Goal: Task Accomplishment & Management: Manage account settings

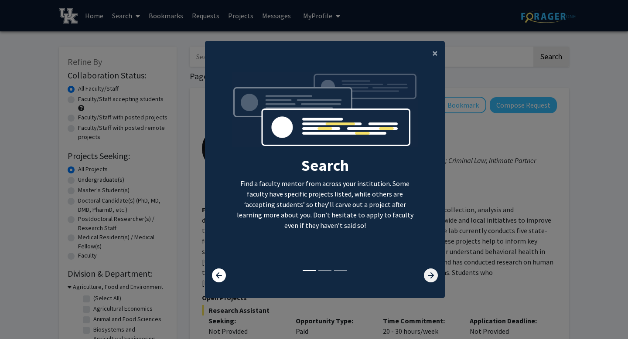
click at [426, 269] on icon at bounding box center [431, 276] width 14 height 14
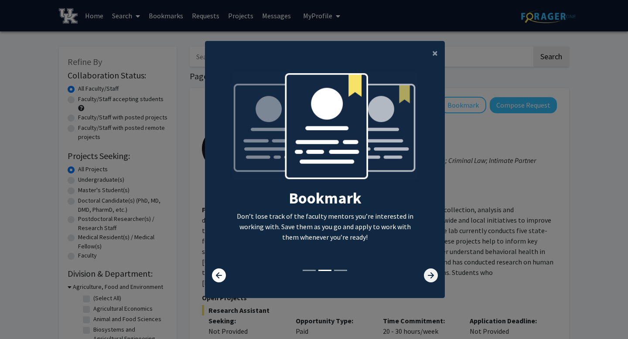
click at [426, 269] on icon at bounding box center [431, 276] width 14 height 14
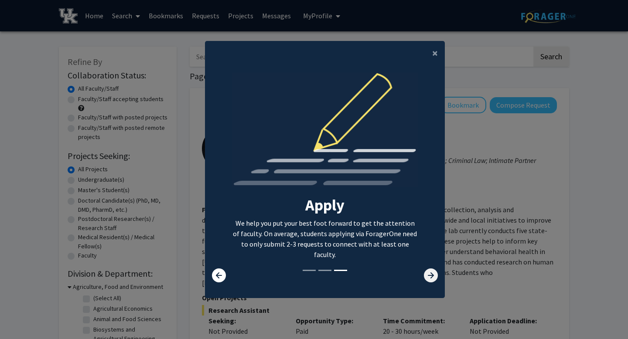
click at [426, 269] on icon at bounding box center [431, 276] width 14 height 14
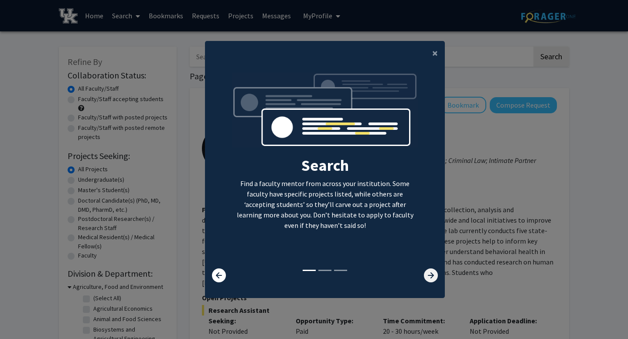
click at [426, 269] on icon at bounding box center [431, 276] width 14 height 14
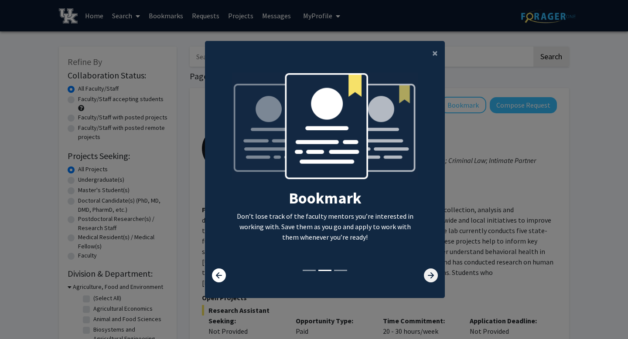
click at [426, 269] on icon at bounding box center [431, 276] width 14 height 14
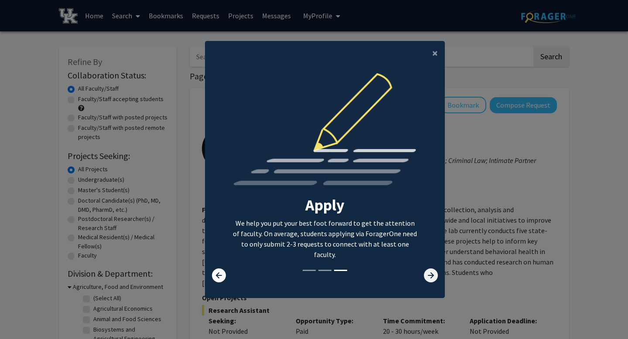
click at [426, 269] on icon at bounding box center [431, 276] width 14 height 14
click at [436, 58] on span "×" at bounding box center [435, 53] width 6 height 14
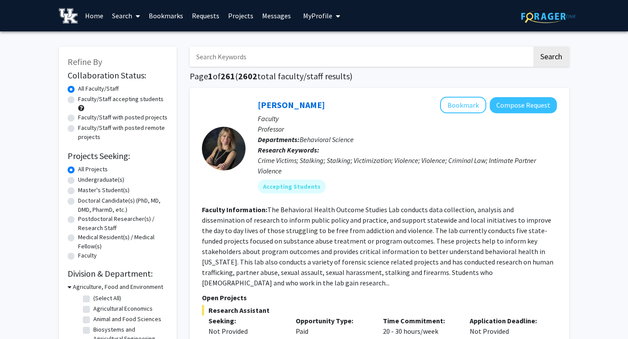
click at [326, 19] on span "My Profile" at bounding box center [317, 15] width 29 height 9
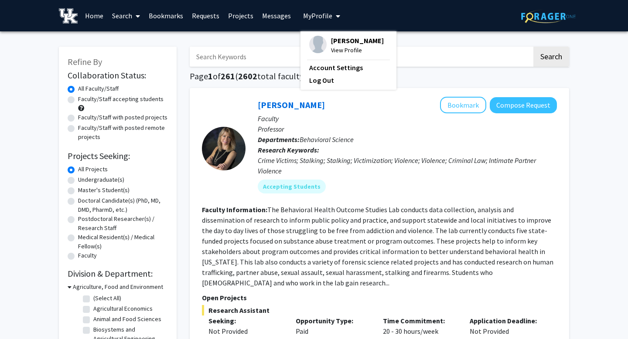
click at [337, 44] on span "[PERSON_NAME]" at bounding box center [357, 41] width 53 height 10
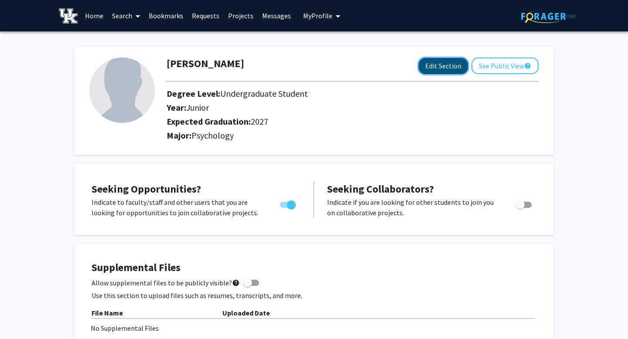
click at [442, 67] on button "Edit Section" at bounding box center [443, 66] width 49 height 16
select select "junior"
select select "2027"
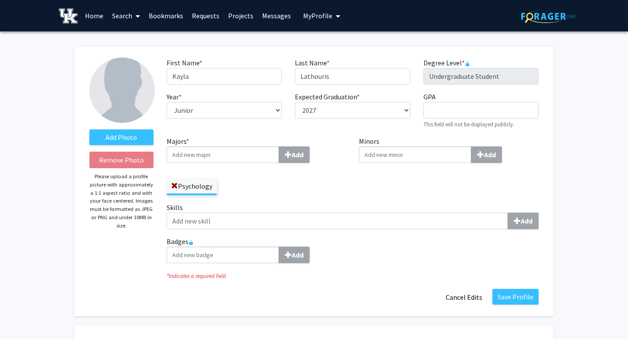
click at [243, 157] on input "Majors * Add" at bounding box center [223, 155] width 113 height 17
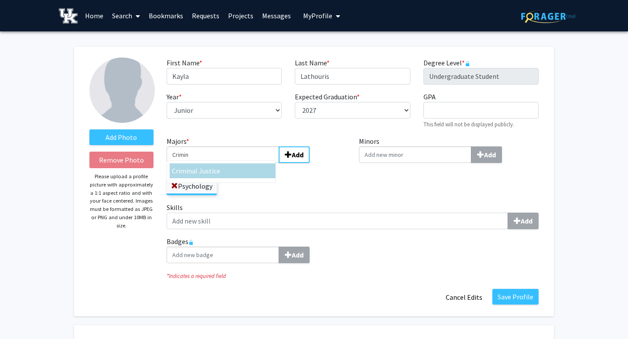
type input "Crimin"
click at [197, 173] on span "al Justice" at bounding box center [206, 171] width 28 height 9
click at [197, 163] on input "Crimin" at bounding box center [223, 155] width 113 height 17
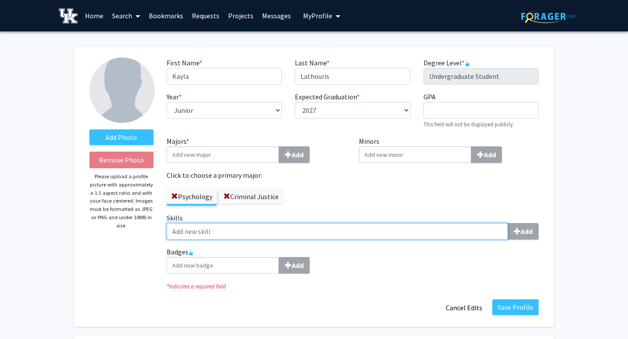
click at [319, 232] on input "Skills Add" at bounding box center [337, 231] width 341 height 17
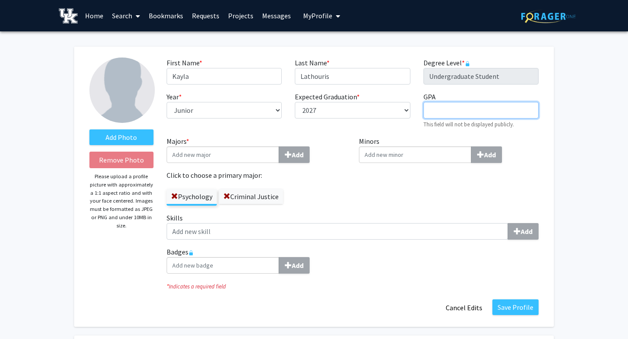
click at [435, 115] on input "GPA required" at bounding box center [480, 110] width 115 height 17
type input "3.6"
click at [338, 141] on label "Majors * Add" at bounding box center [257, 149] width 180 height 27
click at [279, 147] on input "Majors * Add" at bounding box center [223, 155] width 113 height 17
click at [400, 155] on input "Minors Add" at bounding box center [415, 155] width 113 height 17
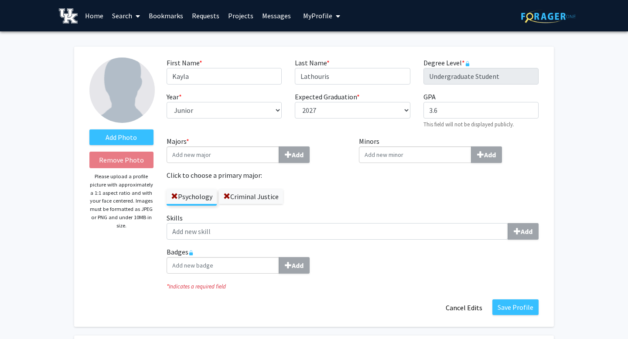
click at [369, 188] on div "Minors Add" at bounding box center [448, 174] width 193 height 77
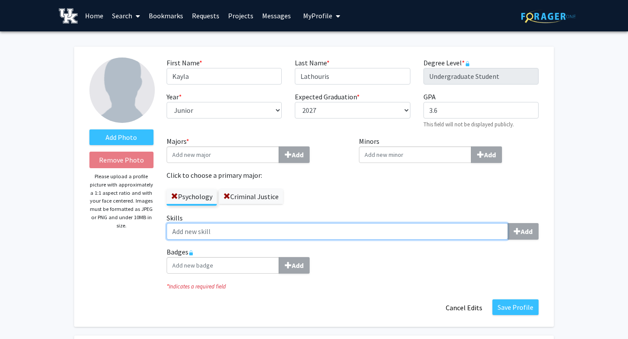
click at [268, 236] on input "Skills Add" at bounding box center [337, 231] width 341 height 17
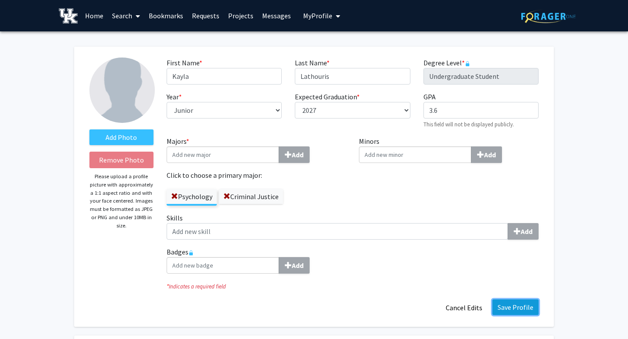
click at [509, 310] on button "Save Profile" at bounding box center [515, 308] width 46 height 16
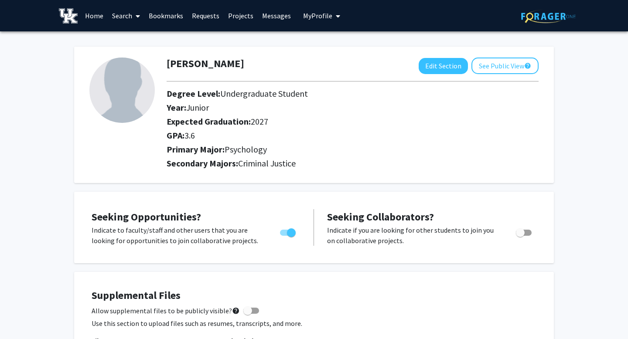
click at [233, 15] on link "Projects" at bounding box center [241, 15] width 34 height 31
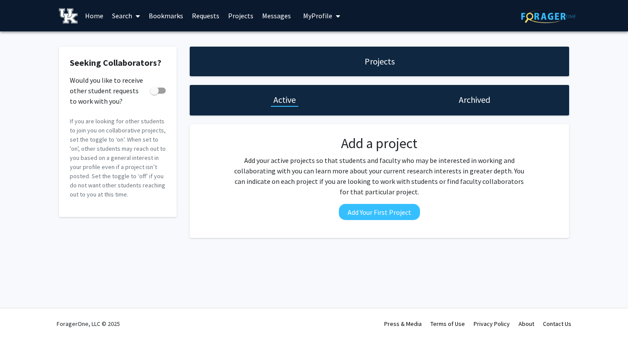
click at [207, 13] on link "Requests" at bounding box center [206, 15] width 36 height 31
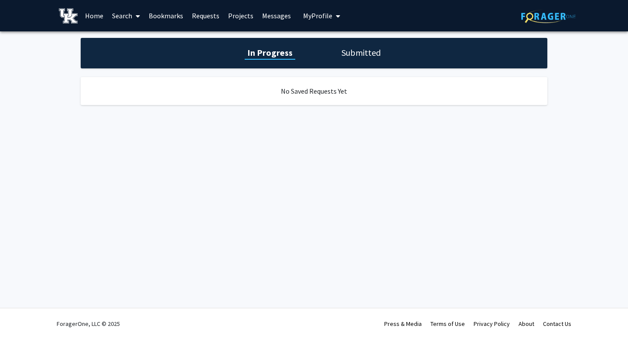
click at [98, 13] on link "Home" at bounding box center [94, 15] width 27 height 31
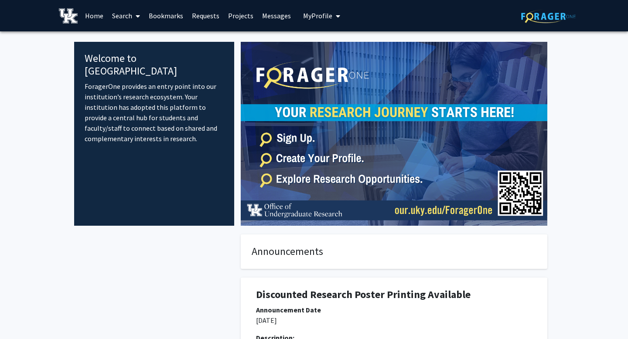
click at [130, 15] on link "Search" at bounding box center [126, 15] width 37 height 31
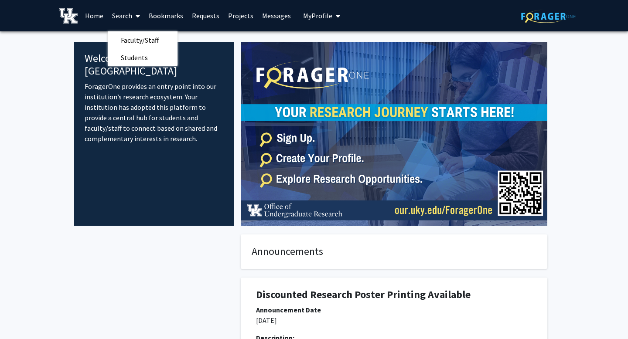
click at [160, 16] on link "Bookmarks" at bounding box center [165, 15] width 43 height 31
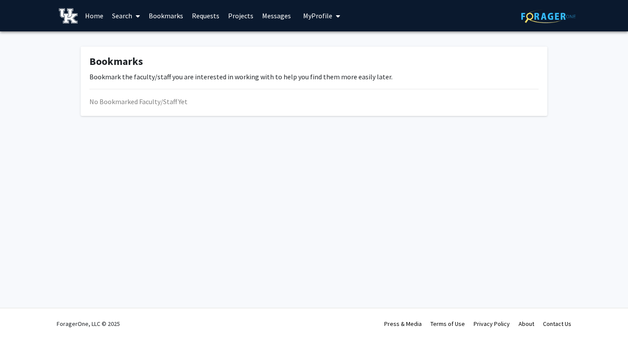
click at [201, 19] on link "Requests" at bounding box center [206, 15] width 36 height 31
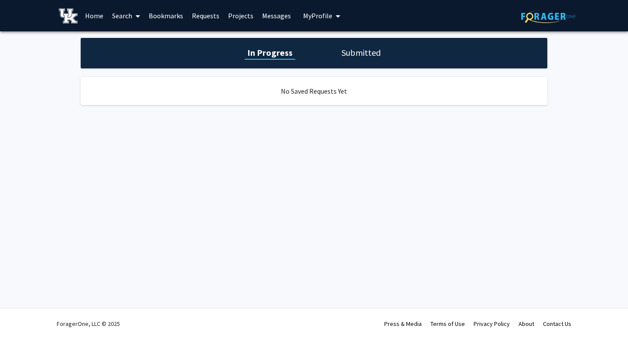
click at [242, 19] on link "Projects" at bounding box center [241, 15] width 34 height 31
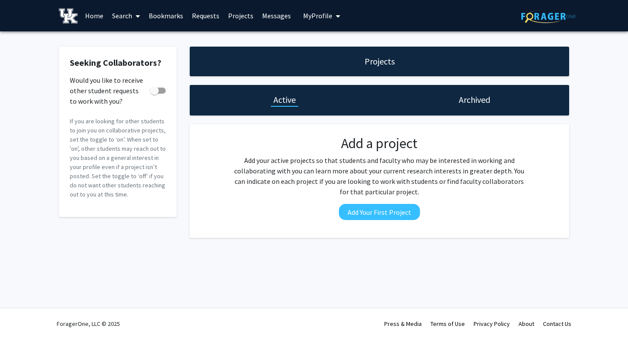
click at [276, 17] on link "Messages" at bounding box center [277, 15] width 38 height 31
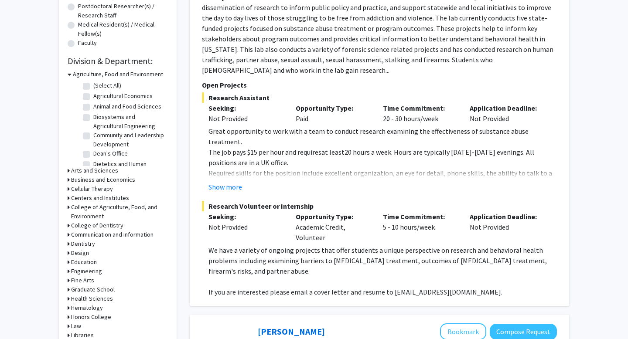
scroll to position [213, 0]
click at [241, 181] on button "Show more" at bounding box center [225, 186] width 34 height 10
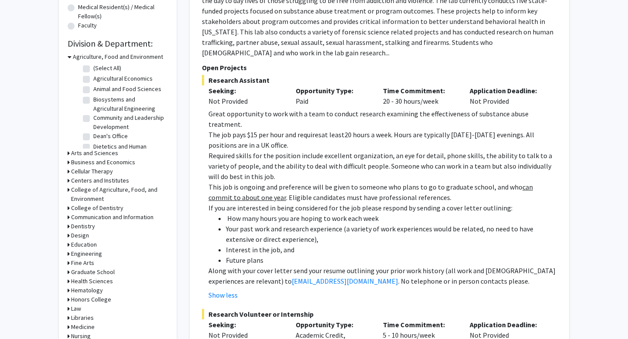
scroll to position [0, 0]
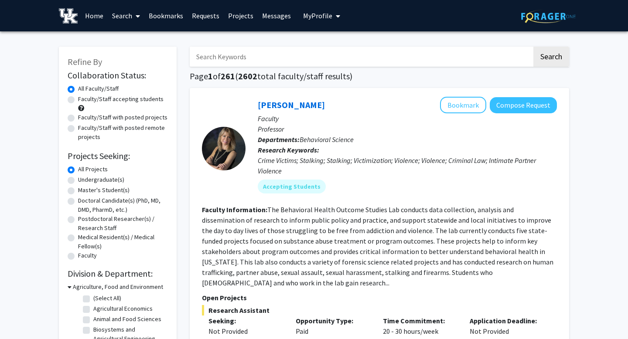
click at [217, 58] on input "Search Keywords" at bounding box center [361, 57] width 342 height 20
type input "psychology"
click at [533, 47] on button "Search" at bounding box center [551, 57] width 36 height 20
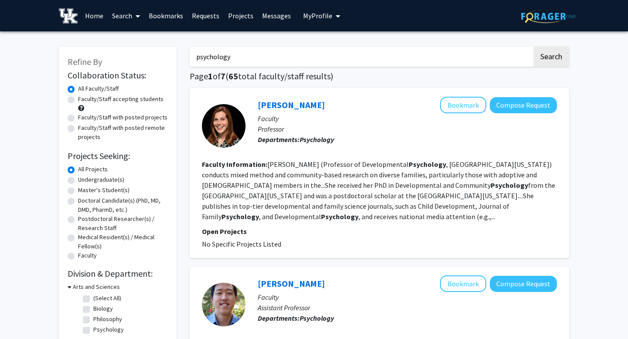
click at [78, 102] on label "Faculty/Staff accepting students" at bounding box center [120, 99] width 85 height 9
click at [78, 100] on input "Faculty/Staff accepting students" at bounding box center [81, 98] width 6 height 6
radio input "true"
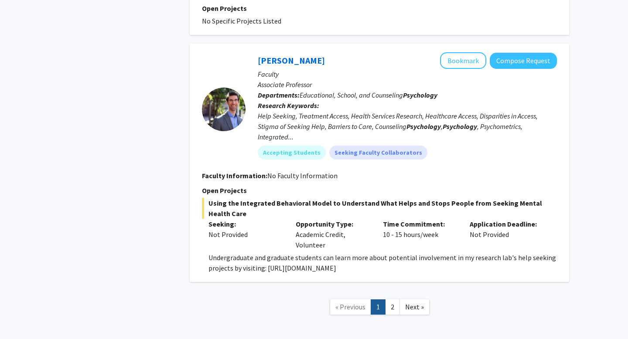
scroll to position [1609, 0]
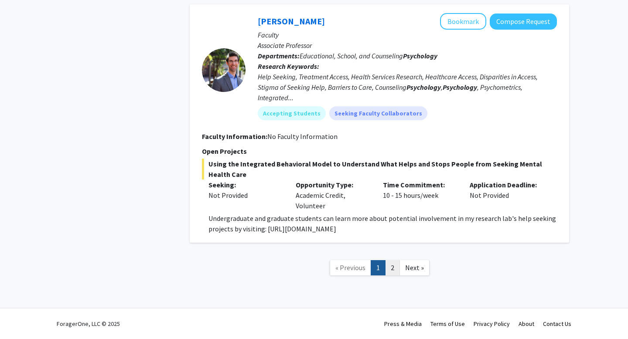
click at [392, 268] on link "2" at bounding box center [392, 267] width 15 height 15
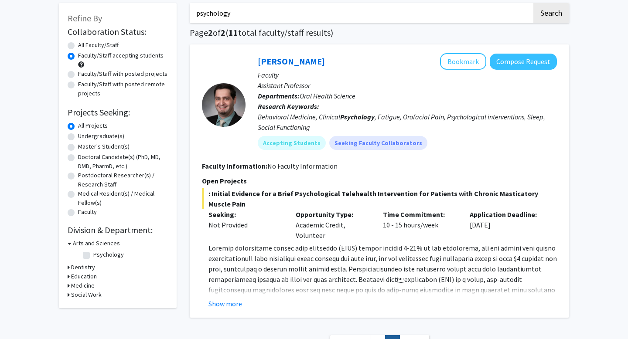
scroll to position [40, 0]
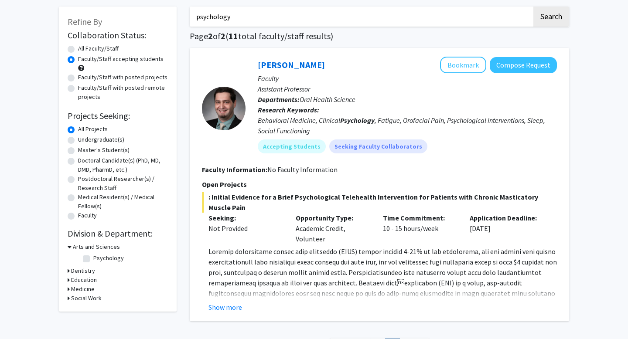
click at [96, 141] on label "Undergraduate(s)" at bounding box center [101, 139] width 46 height 9
click at [84, 141] on input "Undergraduate(s)" at bounding box center [81, 138] width 6 height 6
radio input "true"
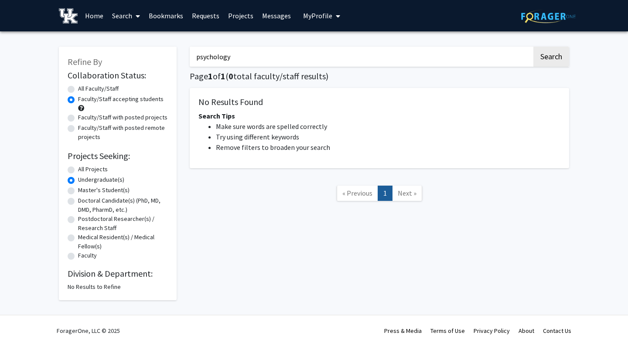
click at [328, 55] on input "psychology" at bounding box center [361, 57] width 342 height 20
click at [287, 48] on input "psychology" at bounding box center [361, 57] width 342 height 20
click at [287, 58] on input "psychology" at bounding box center [361, 57] width 342 height 20
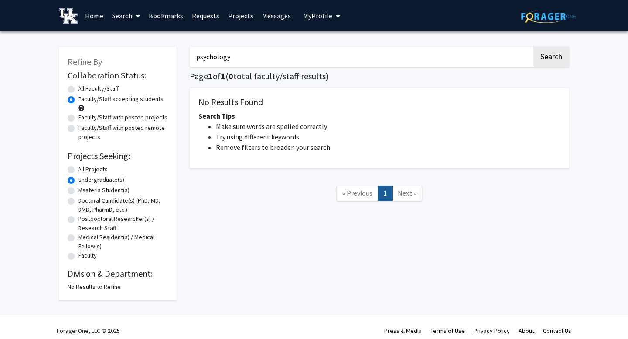
click at [287, 58] on input "psychology" at bounding box center [361, 57] width 342 height 20
click at [95, 19] on link "Home" at bounding box center [94, 15] width 27 height 31
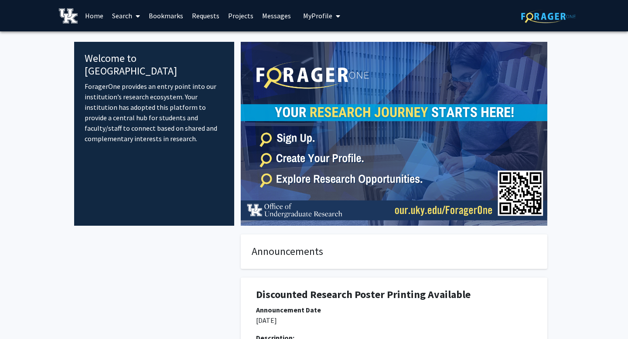
click at [288, 141] on img at bounding box center [394, 134] width 307 height 184
click at [325, 18] on span "My Profile" at bounding box center [317, 15] width 29 height 9
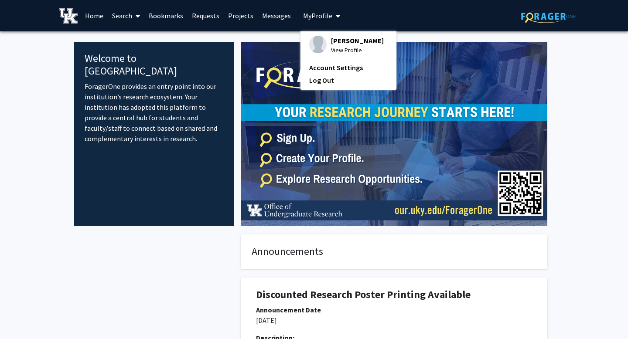
click at [253, 93] on img at bounding box center [394, 134] width 307 height 184
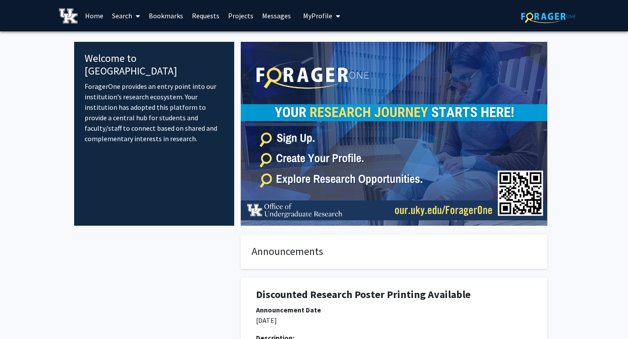
click at [127, 20] on link "Search" at bounding box center [126, 15] width 37 height 31
click at [303, 20] on span "My Profile" at bounding box center [317, 15] width 29 height 9
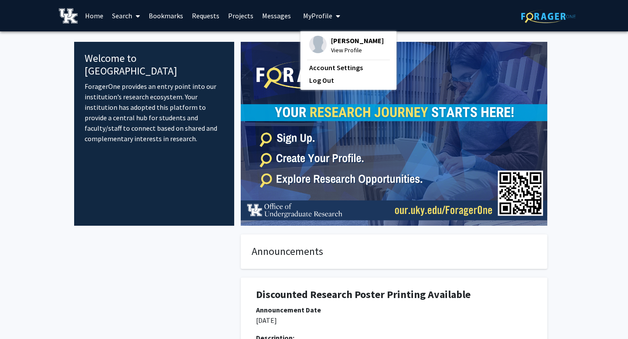
click at [129, 14] on link "Search" at bounding box center [126, 15] width 37 height 31
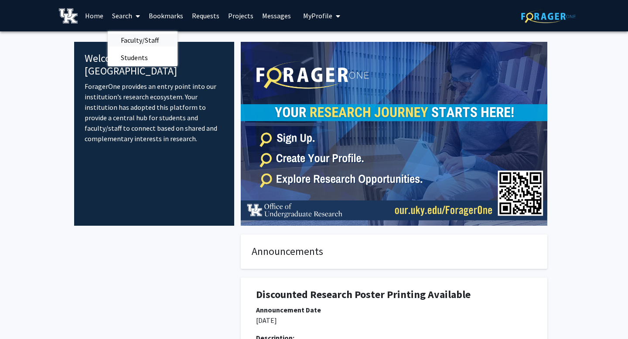
click at [126, 40] on span "Faculty/Staff" at bounding box center [140, 39] width 64 height 17
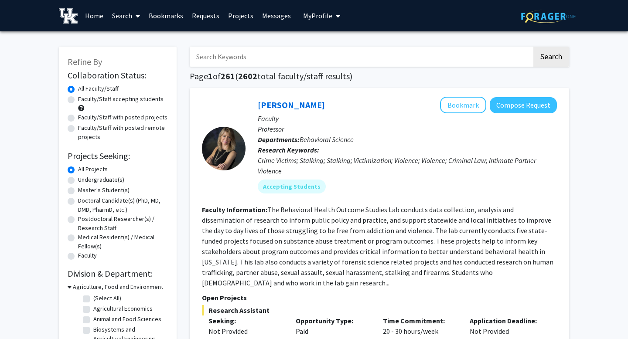
click at [198, 17] on link "Requests" at bounding box center [206, 15] width 36 height 31
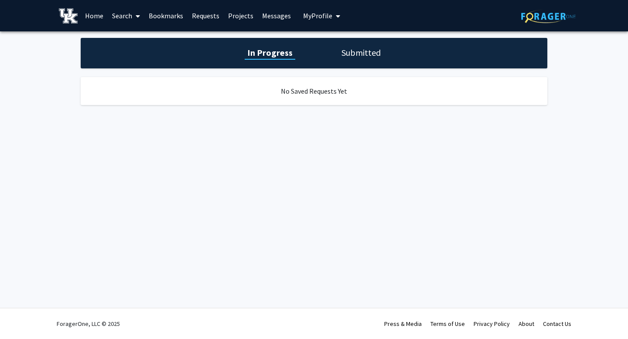
click at [240, 11] on link "Projects" at bounding box center [241, 15] width 34 height 31
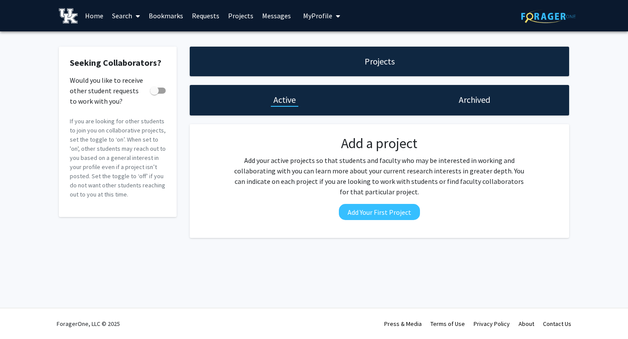
click at [275, 16] on link "Messages" at bounding box center [277, 15] width 38 height 31
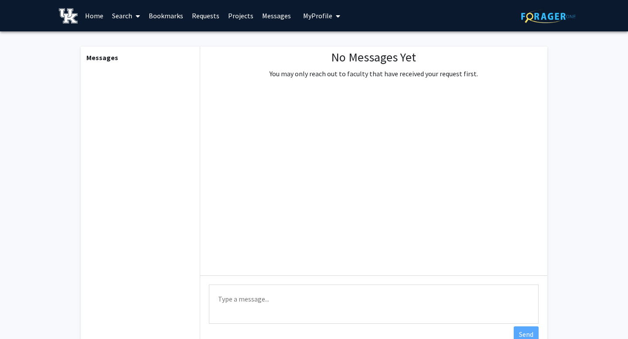
click at [323, 18] on span "My Profile" at bounding box center [317, 15] width 29 height 9
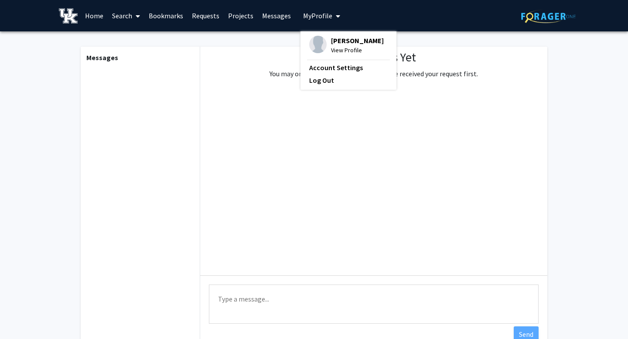
click at [160, 14] on link "Bookmarks" at bounding box center [165, 15] width 43 height 31
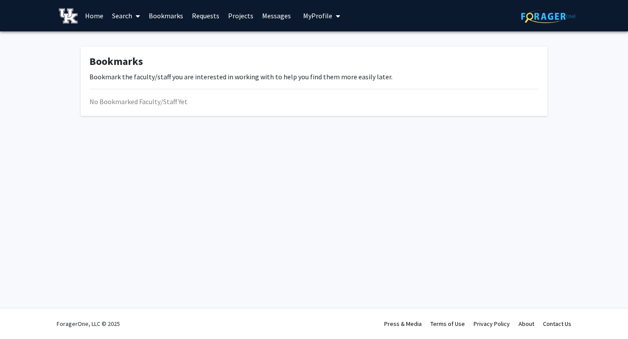
click at [96, 20] on link "Home" at bounding box center [94, 15] width 27 height 31
